Goal: Task Accomplishment & Management: Complete application form

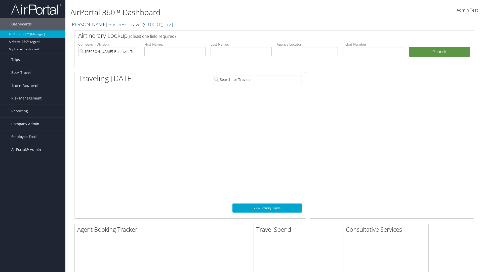
click at [33, 149] on span "AirPortal® Admin" at bounding box center [26, 149] width 30 height 13
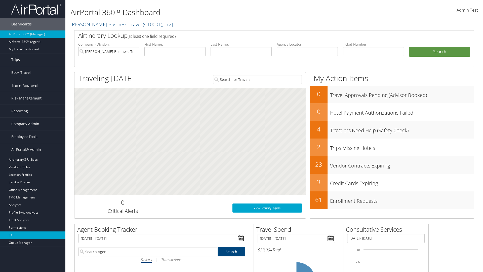
click at [33, 235] on link "SAP" at bounding box center [32, 235] width 65 height 8
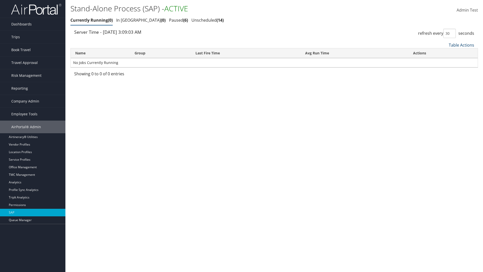
click at [461, 45] on link "Table Actions" at bounding box center [460, 45] width 25 height 6
click at [444, 61] on link "New Record" at bounding box center [444, 61] width 66 height 9
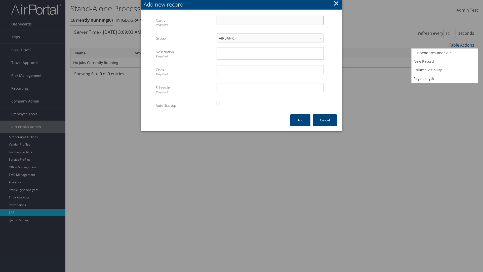
click at [270, 20] on input "Name Required" at bounding box center [269, 20] width 107 height 9
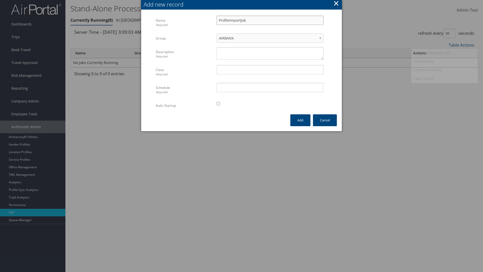
type input "ProfileImportJob"
click at [270, 53] on textarea "Description Required" at bounding box center [269, 53] width 107 height 13
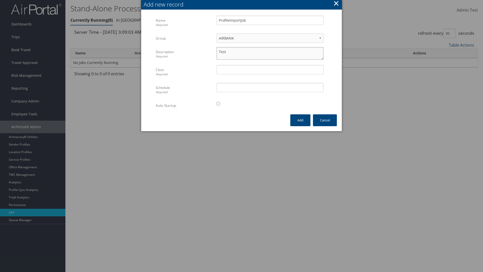
type textarea "Test"
click at [270, 69] on input "Class Required" at bounding box center [269, 69] width 107 height 9
type input "Test"
click at [270, 87] on input "Schedule Required" at bounding box center [269, 87] width 107 height 9
type input "Test"
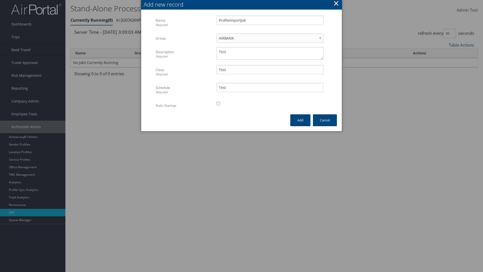
click at [218, 103] on input "checkbox" at bounding box center [217, 103] width 3 height 3
checkbox input "true"
click at [300, 120] on button "Add" at bounding box center [300, 120] width 20 height 12
